Goal: Understand process/instructions: Learn how to perform a task or action

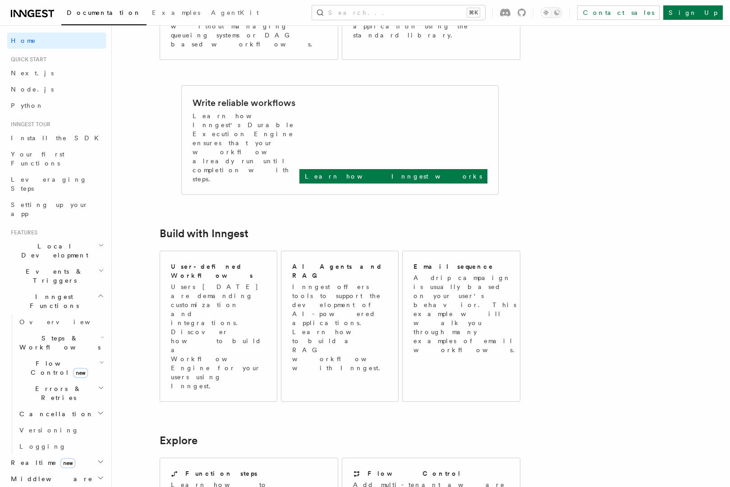
scroll to position [378, 0]
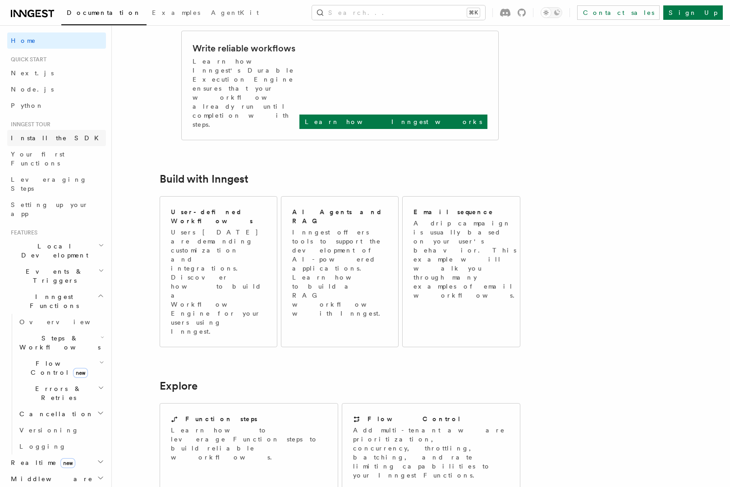
click at [53, 138] on link "Install the SDK" at bounding box center [56, 138] width 99 height 16
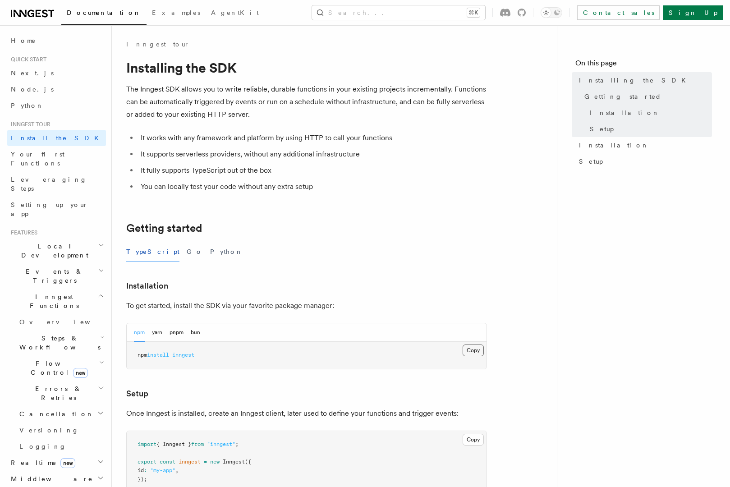
click at [474, 352] on button "Copy Copied" at bounding box center [473, 351] width 21 height 12
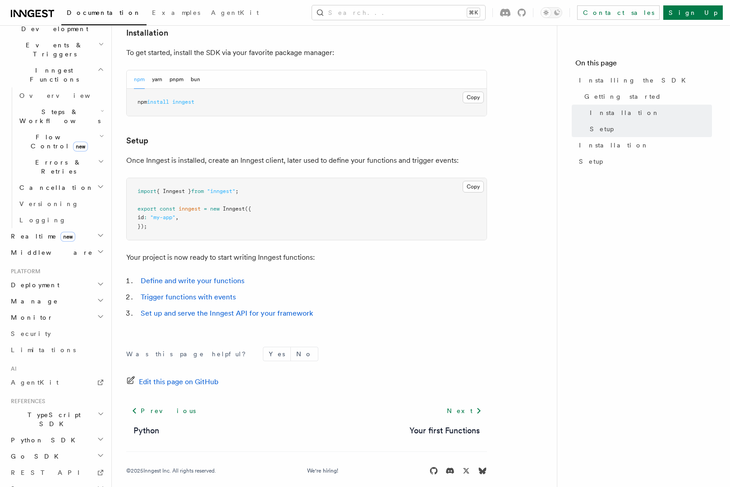
scroll to position [234, 0]
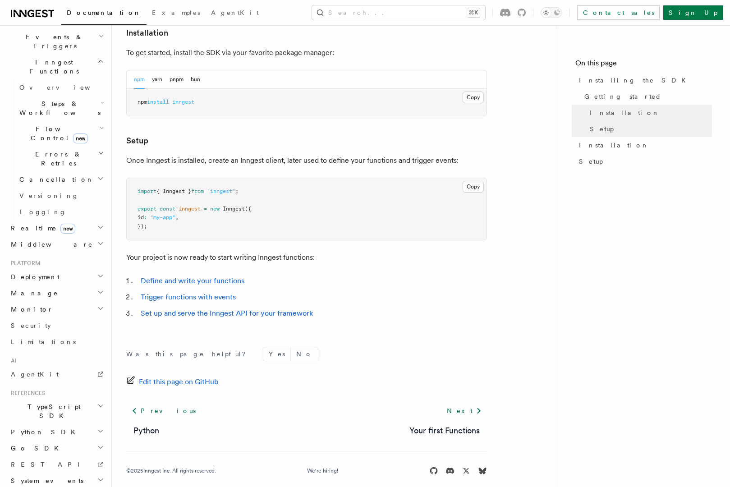
click at [50, 269] on h2 "Deployment" at bounding box center [56, 277] width 99 height 16
click at [46, 446] on span "Self hosting" at bounding box center [52, 449] width 66 height 7
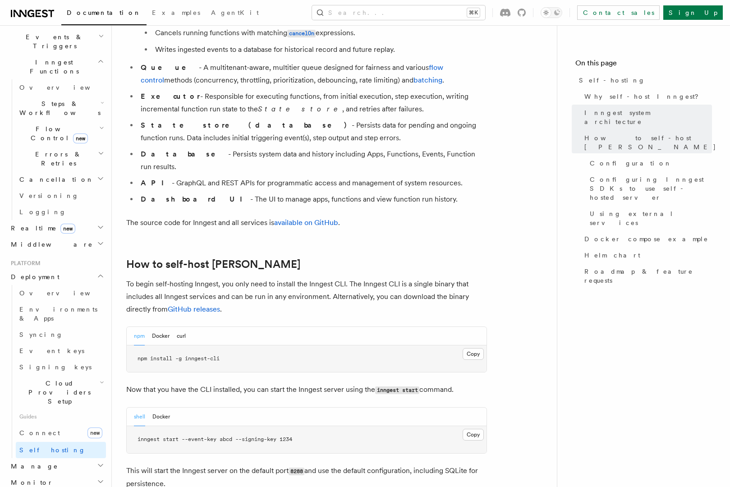
scroll to position [740, 0]
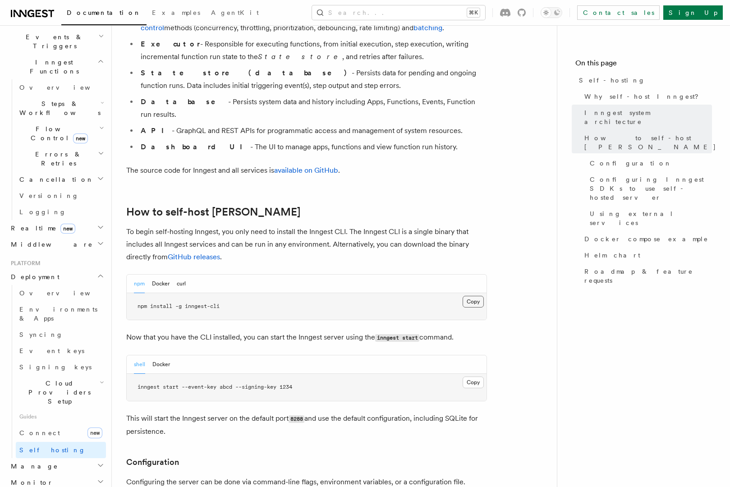
click at [470, 296] on button "Copy Copied" at bounding box center [473, 302] width 21 height 12
click at [473, 377] on button "Copy Copied" at bounding box center [473, 383] width 21 height 12
